Goal: Task Accomplishment & Management: Complete application form

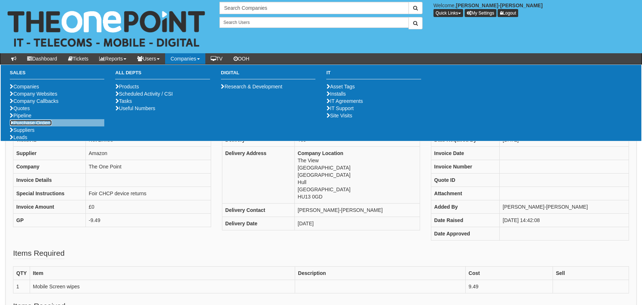
click at [40, 126] on link "Purchase Orders" at bounding box center [31, 123] width 42 height 6
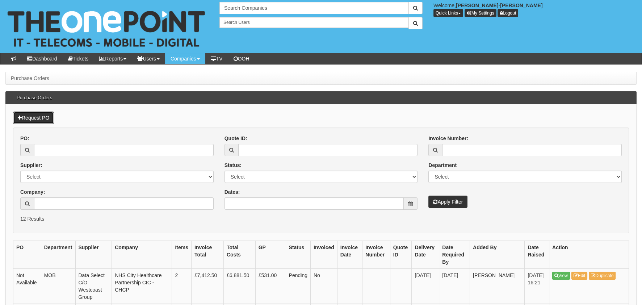
click at [31, 115] on link "Request PO" at bounding box center [33, 118] width 41 height 12
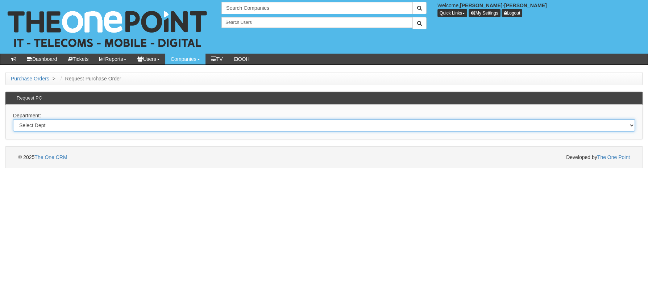
drag, startPoint x: 63, startPoint y: 122, endPoint x: 64, endPoint y: 132, distance: 9.5
click at [63, 122] on select "Select Dept Digital Internal IT Mobiles Marketing Telecoms" at bounding box center [324, 125] width 622 height 12
select select "?pipeID=&dept=MOB"
click at [13, 119] on select "Select Dept Digital Internal IT Mobiles Marketing Telecoms" at bounding box center [324, 125] width 622 height 12
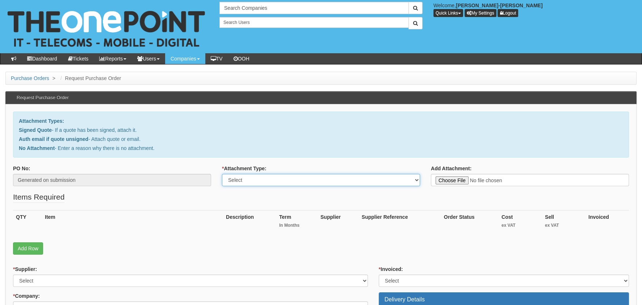
click at [249, 184] on select "Select Signed Quote Auth email with quote if unsigned No Attachment" at bounding box center [321, 180] width 198 height 12
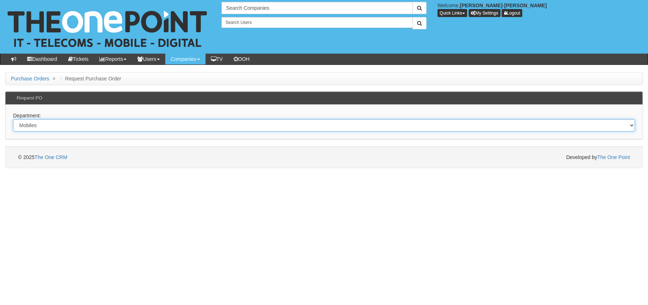
drag, startPoint x: 89, startPoint y: 122, endPoint x: 84, endPoint y: 131, distance: 9.8
click at [89, 122] on select "Select Dept Digital Internal IT Mobiles Marketing Telecoms" at bounding box center [324, 125] width 622 height 12
select select "?pipeID=&dept=INT"
click at [13, 119] on select "Select Dept Digital Internal IT Mobiles Marketing Telecoms" at bounding box center [324, 125] width 622 height 12
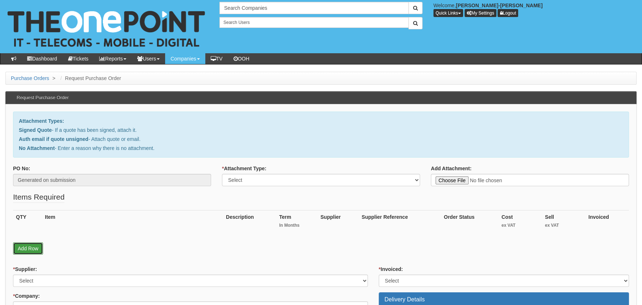
click at [35, 245] on link "Add Row" at bounding box center [28, 248] width 30 height 12
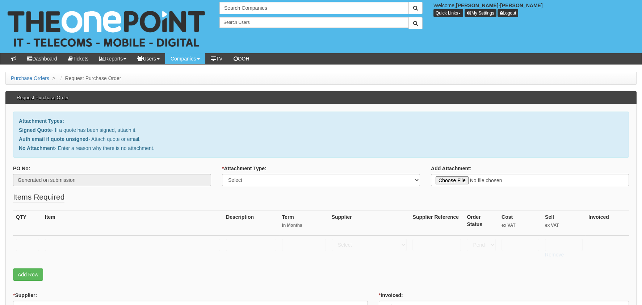
click at [29, 238] on td at bounding box center [27, 248] width 29 height 26
click at [34, 243] on input "text" at bounding box center [27, 245] width 23 height 12
type input "1"
click at [90, 243] on input "text" at bounding box center [132, 245] width 175 height 12
type input "r"
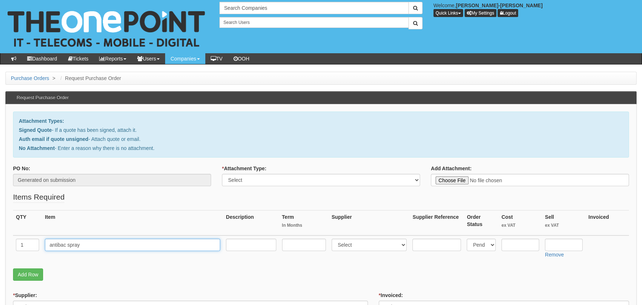
type input "antibac spray"
click at [528, 247] on input "text" at bounding box center [521, 245] width 38 height 12
type input "17.09"
drag, startPoint x: 299, startPoint y: 187, endPoint x: 290, endPoint y: 186, distance: 8.8
click at [299, 187] on div "* Attachment Type: Select Signed Quote Auth email with quote if unsigned No Att…" at bounding box center [321, 178] width 209 height 27
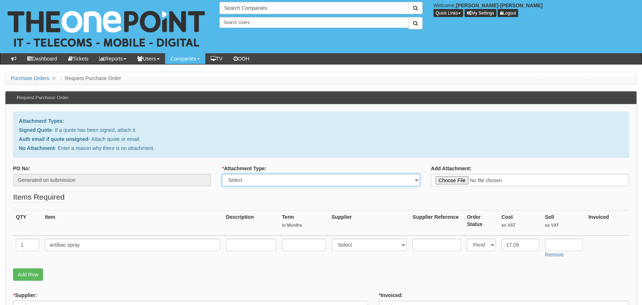
drag, startPoint x: 285, startPoint y: 181, endPoint x: 284, endPoint y: 186, distance: 4.4
click at [285, 181] on select "Select Signed Quote Auth email with quote if unsigned No Attachment" at bounding box center [321, 180] width 198 height 12
click at [222, 174] on select "Select Signed Quote Auth email with quote if unsigned No Attachment" at bounding box center [321, 180] width 198 height 12
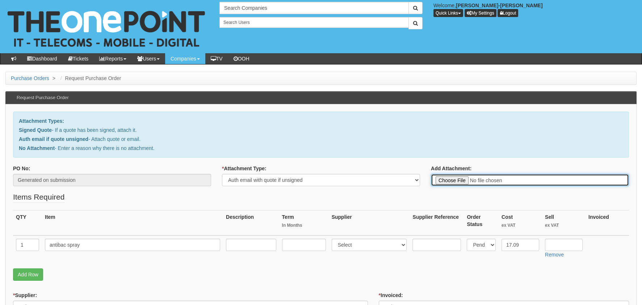
click at [475, 179] on input "Add Attachment:" at bounding box center [530, 180] width 198 height 12
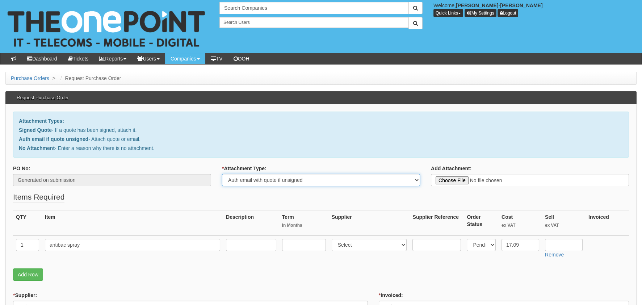
drag, startPoint x: 279, startPoint y: 179, endPoint x: 279, endPoint y: 186, distance: 7.3
click at [279, 179] on select "Select Signed Quote Auth email with quote if unsigned No Attachment" at bounding box center [321, 180] width 198 height 12
select select "No Attachment"
click at [222, 174] on select "Select Signed Quote Auth email with quote if unsigned No Attachment" at bounding box center [321, 180] width 198 height 12
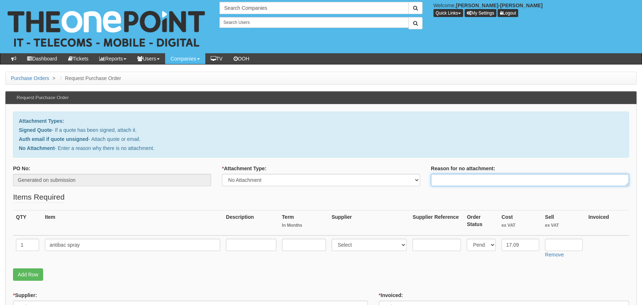
drag, startPoint x: 476, startPoint y: 185, endPoint x: 470, endPoint y: 184, distance: 6.6
click at [473, 187] on div "PO No: Generated on submission * Attachment Type: Select Signed Quote Auth emai…" at bounding box center [321, 178] width 627 height 27
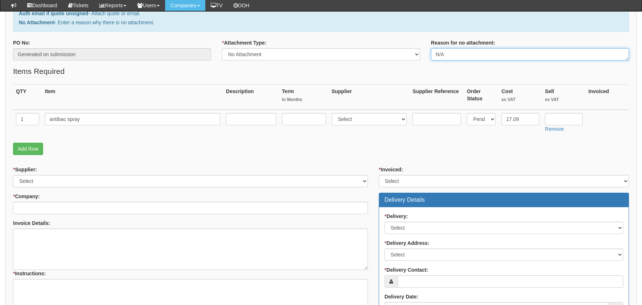
scroll to position [109, 0]
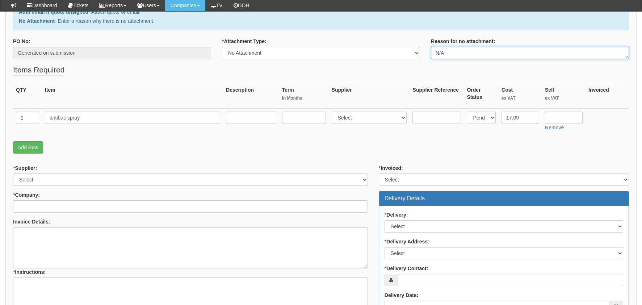
type textarea "N/A"
click at [30, 180] on select "Select 123 REG.co.uk 1Password 3 4Gon AA Jones Electric Ltd Abzorb Access Group…" at bounding box center [190, 180] width 355 height 12
select select "13"
click at [13, 174] on select "Select 123 REG.co.uk 1Password 3 4Gon AA Jones Electric Ltd Abzorb Access Group…" at bounding box center [190, 180] width 355 height 12
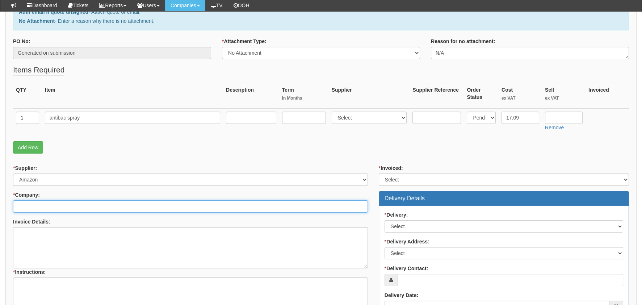
click at [38, 205] on input "* Company:" at bounding box center [190, 206] width 355 height 12
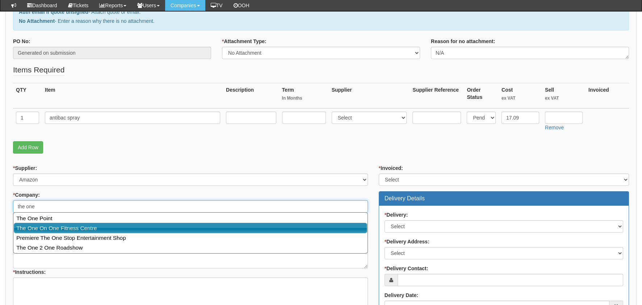
click at [64, 221] on link "The One Point" at bounding box center [190, 218] width 353 height 10
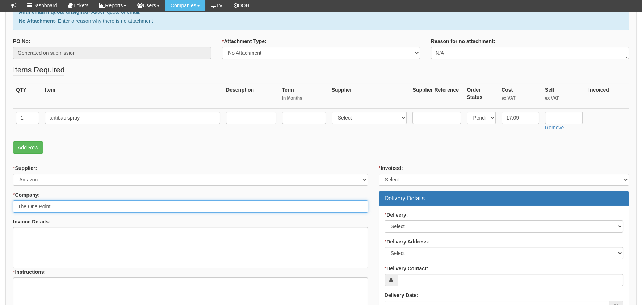
type input "The One Point"
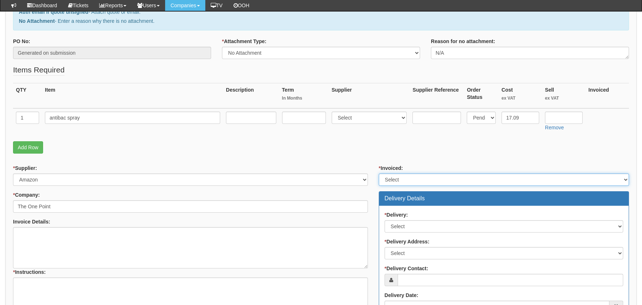
click at [408, 174] on select "Select Yes No N/A STB (part of order)" at bounding box center [504, 180] width 250 height 12
select select "2"
click at [379, 174] on select "Select Yes No N/A STB (part of order)" at bounding box center [504, 180] width 250 height 12
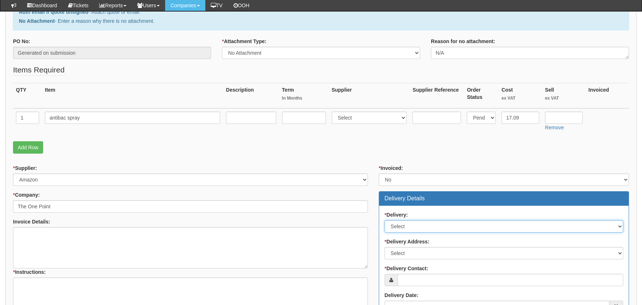
click at [437, 225] on select "Select No Not Applicable Yes" at bounding box center [504, 226] width 239 height 12
select select "1"
click at [385, 220] on select "Select No Not Applicable Yes" at bounding box center [504, 226] width 239 height 12
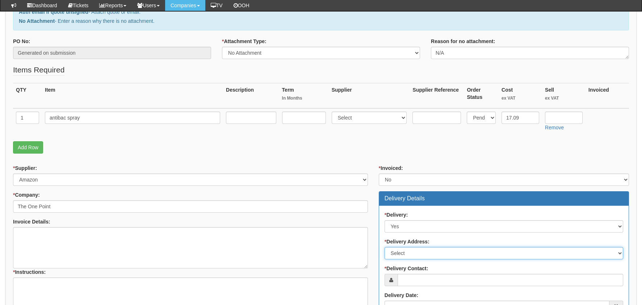
click at [416, 249] on select "Select Not Applicable Main Address - HU13 0GD The View - HU13 0GD Other" at bounding box center [504, 253] width 239 height 12
select select "company_main_address"
click at [385, 247] on select "Select Not Applicable Main Address - HU13 0GD The View - HU13 0GD Other" at bounding box center [504, 253] width 239 height 12
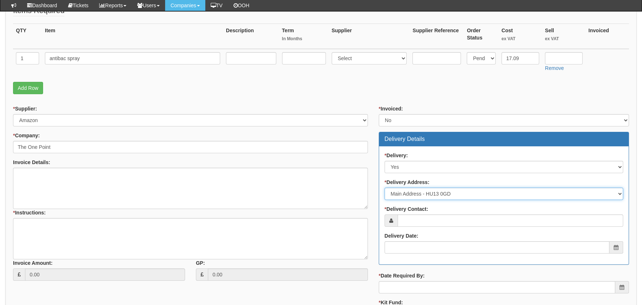
scroll to position [181, 0]
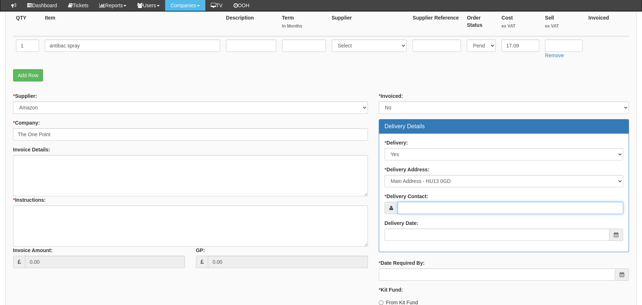
click at [431, 207] on input "* Delivery Contact:" at bounding box center [511, 208] width 226 height 12
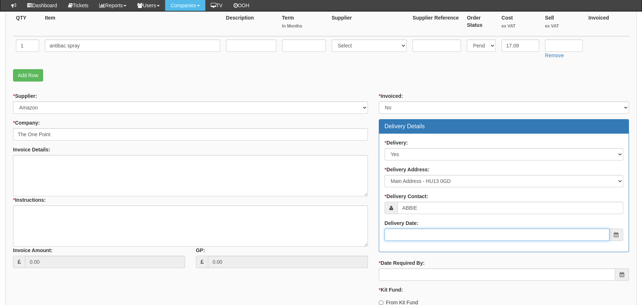
click at [429, 239] on input "Delivery Date:" at bounding box center [497, 235] width 225 height 12
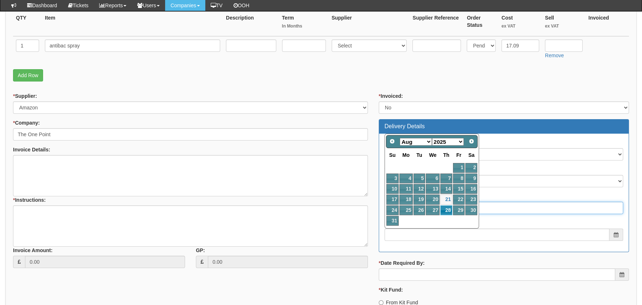
click at [491, 212] on input "ABBIE" at bounding box center [511, 208] width 226 height 12
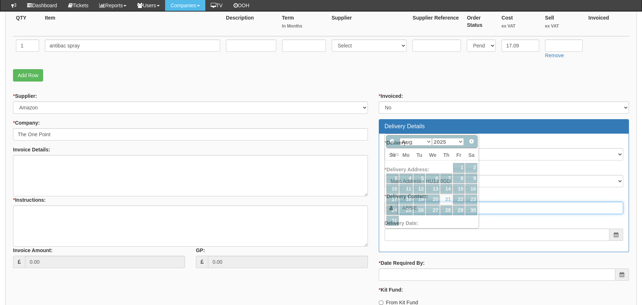
click at [493, 207] on input "ABBIE" at bounding box center [511, 208] width 226 height 12
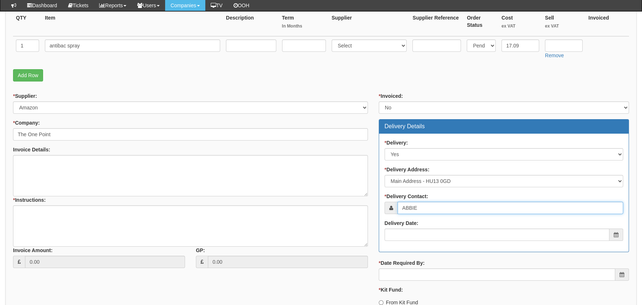
click at [493, 207] on input "ABBIE" at bounding box center [511, 208] width 226 height 12
type input "[PERSON_NAME]"
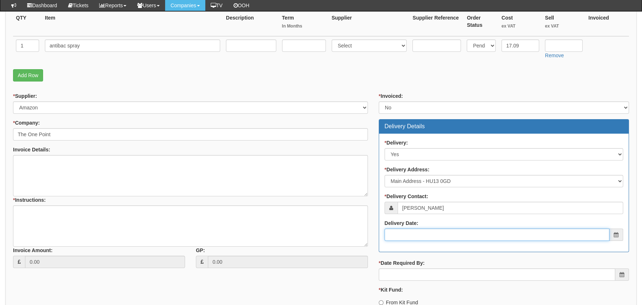
click at [490, 233] on input "Delivery Date:" at bounding box center [497, 235] width 225 height 12
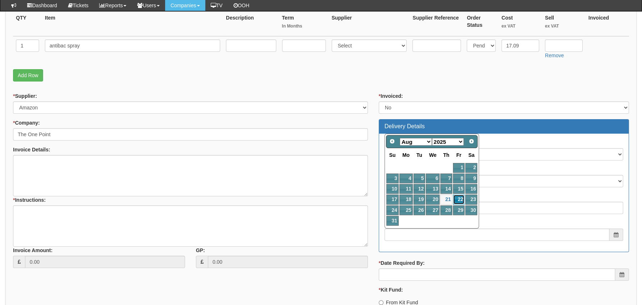
click at [463, 198] on link "22" at bounding box center [459, 200] width 12 height 10
type input "2025-08-22"
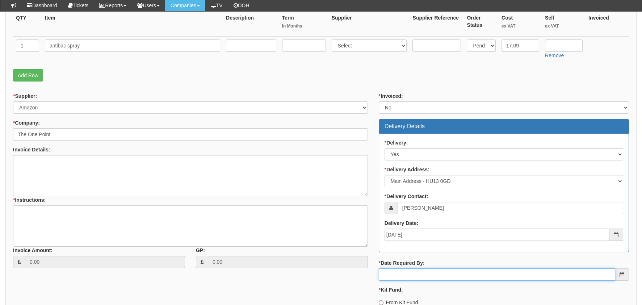
click at [446, 275] on input "* Date Required By:" at bounding box center [497, 274] width 237 height 12
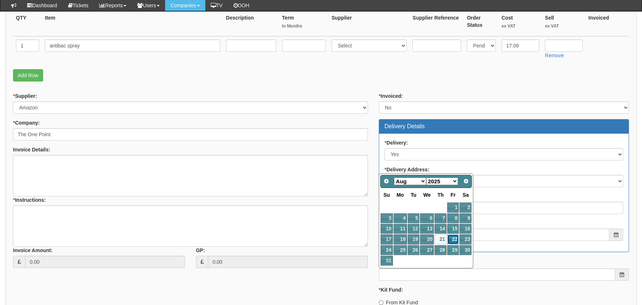
drag, startPoint x: 455, startPoint y: 238, endPoint x: 456, endPoint y: 217, distance: 21.4
click at [455, 238] on link "22" at bounding box center [453, 239] width 12 height 10
type input "2025-08-22"
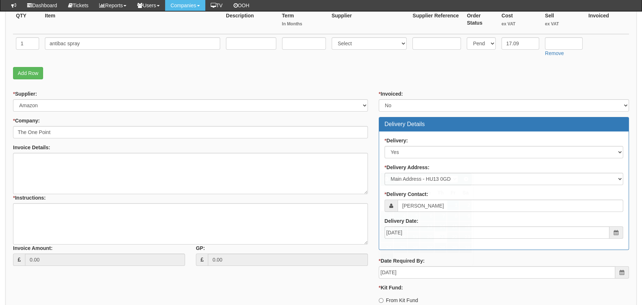
scroll to position [217, 0]
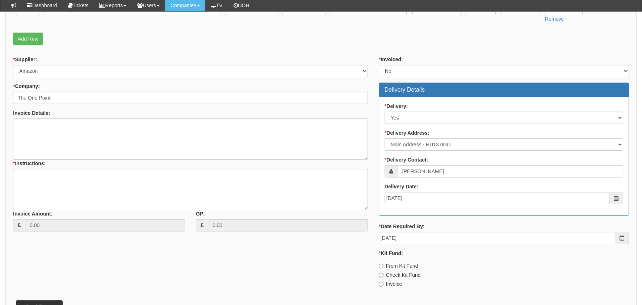
drag, startPoint x: 396, startPoint y: 283, endPoint x: 351, endPoint y: 227, distance: 71.1
click at [395, 282] on label "Invoice" at bounding box center [390, 283] width 23 height 7
click at [384, 268] on input "Invoice" at bounding box center [381, 266] width 5 height 5
radio input "true"
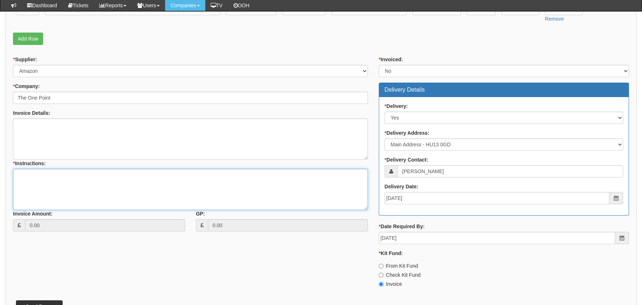
click at [175, 200] on textarea "* Instructions:" at bounding box center [190, 189] width 355 height 41
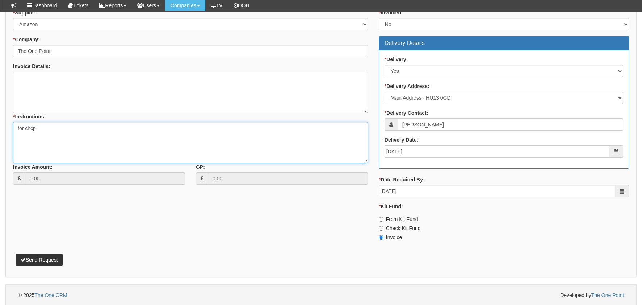
type textarea "for chcp"
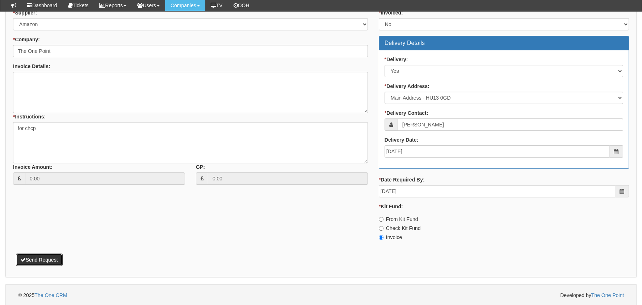
click at [40, 258] on button "Send Request" at bounding box center [39, 260] width 47 height 12
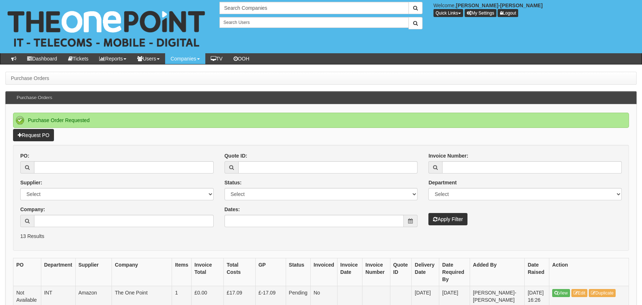
scroll to position [72, 0]
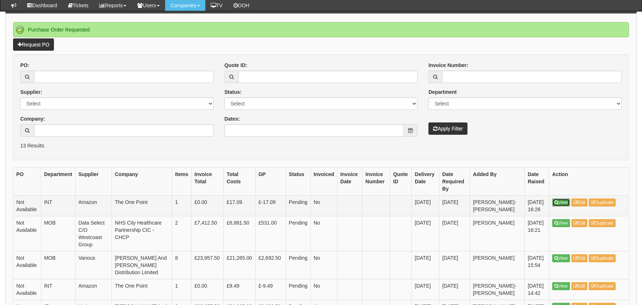
click at [568, 203] on link "View" at bounding box center [561, 203] width 18 height 8
